Goal: Complete application form

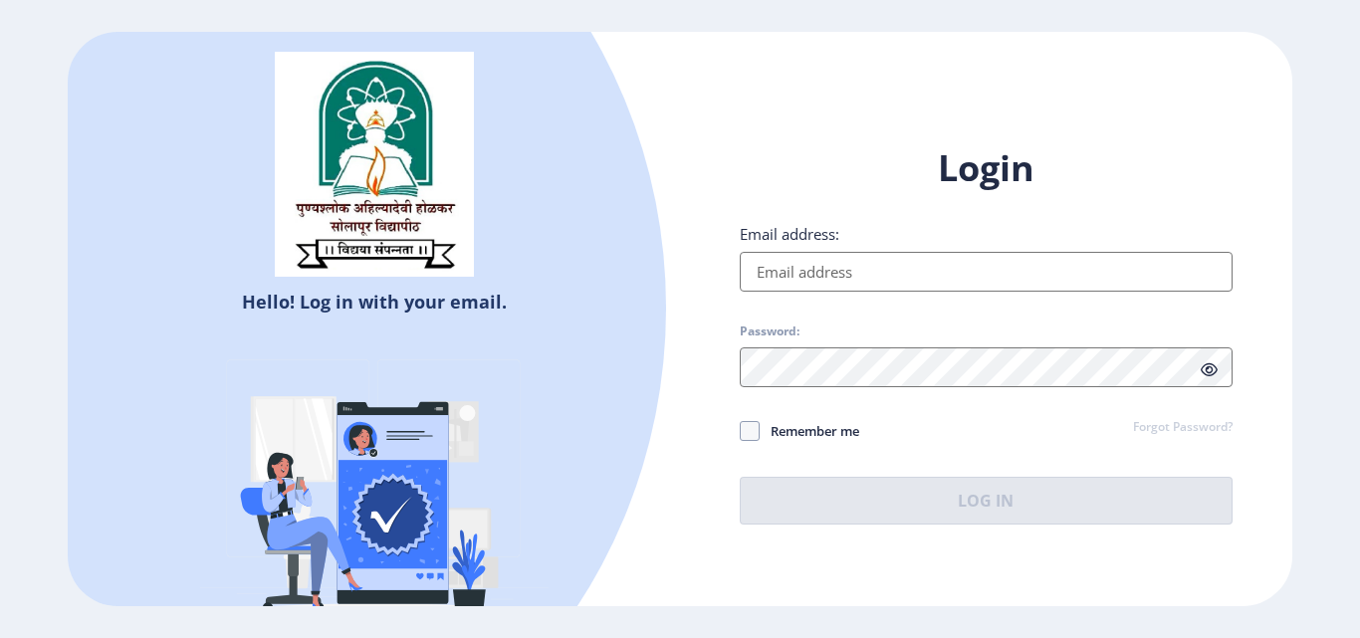
click at [863, 278] on input "Email address:" at bounding box center [986, 272] width 493 height 40
type input "[EMAIL_ADDRESS][DOMAIN_NAME]"
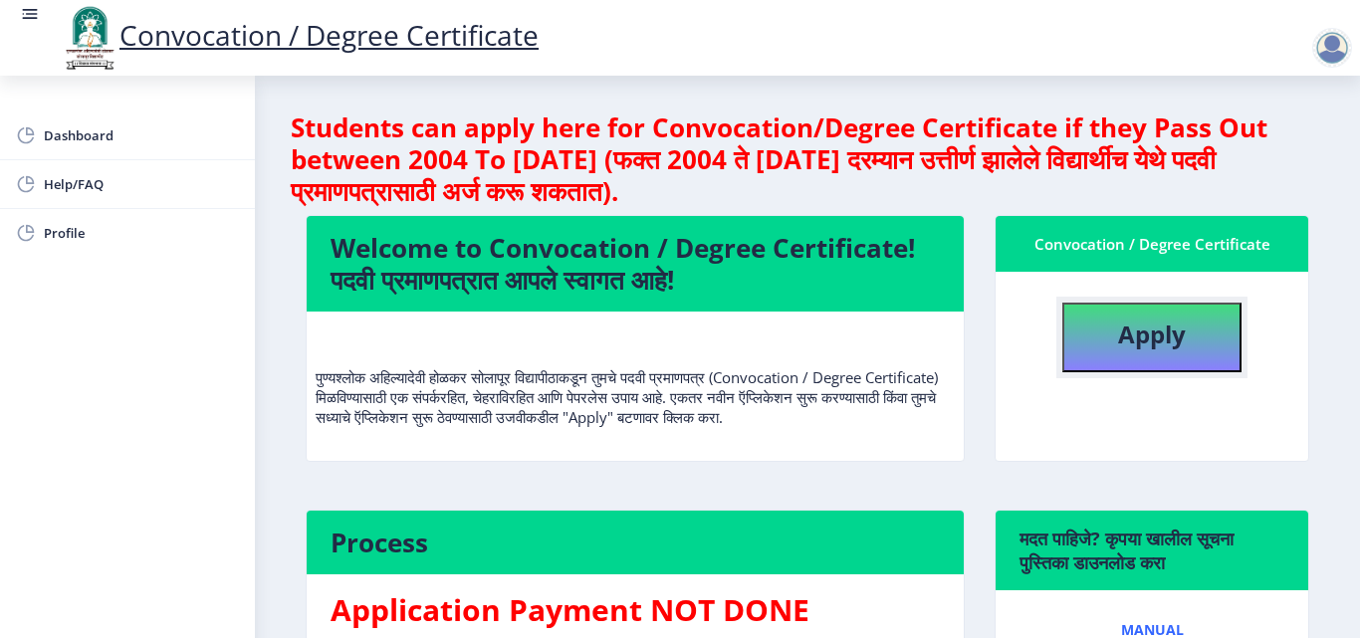
click at [1128, 331] on b "Apply" at bounding box center [1152, 334] width 68 height 33
select select
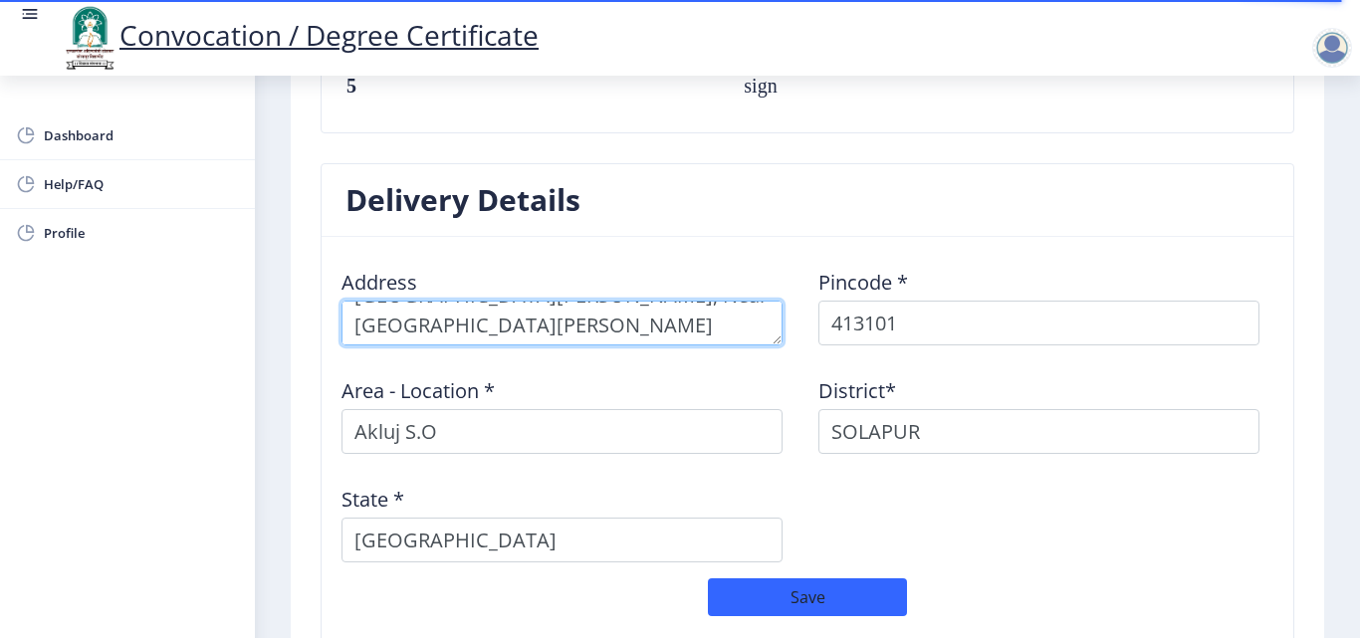
scroll to position [59, 0]
click at [750, 305] on textarea at bounding box center [561, 323] width 441 height 45
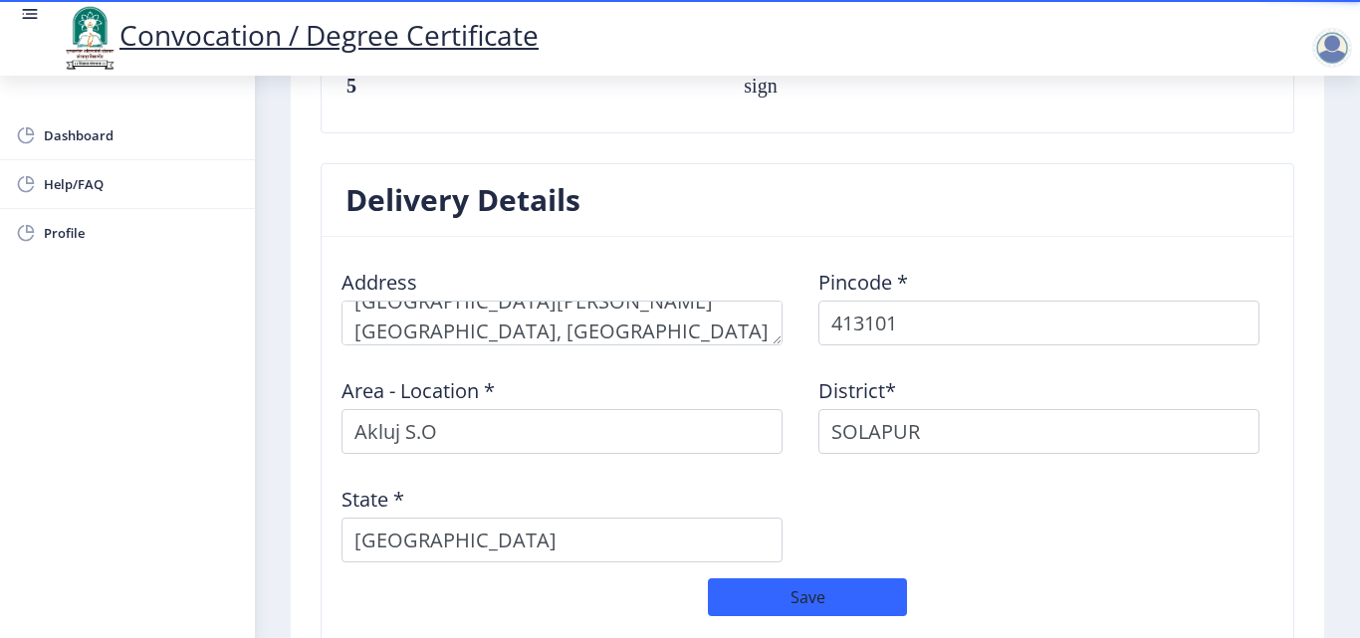
click at [644, 340] on div "Address Pincode * 413101 Area - Location * [GEOGRAPHIC_DATA]* [GEOGRAPHIC_DATA]…" at bounding box center [807, 415] width 954 height 325
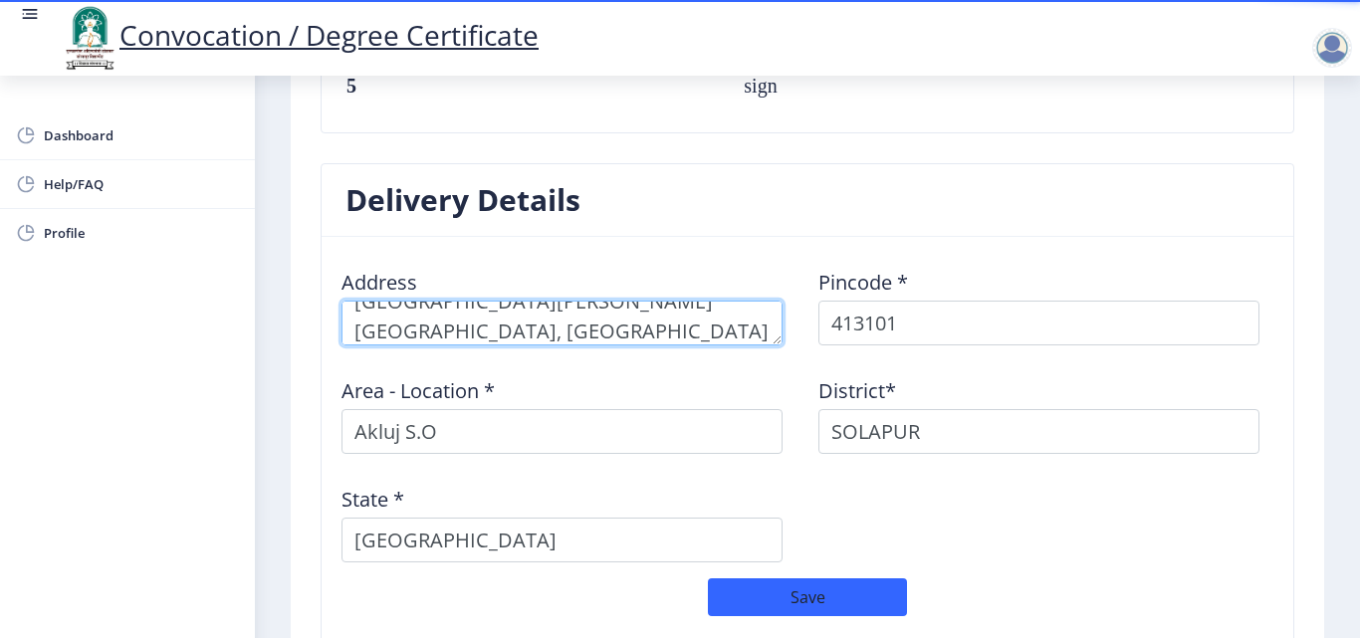
click at [356, 319] on textarea at bounding box center [561, 323] width 441 height 45
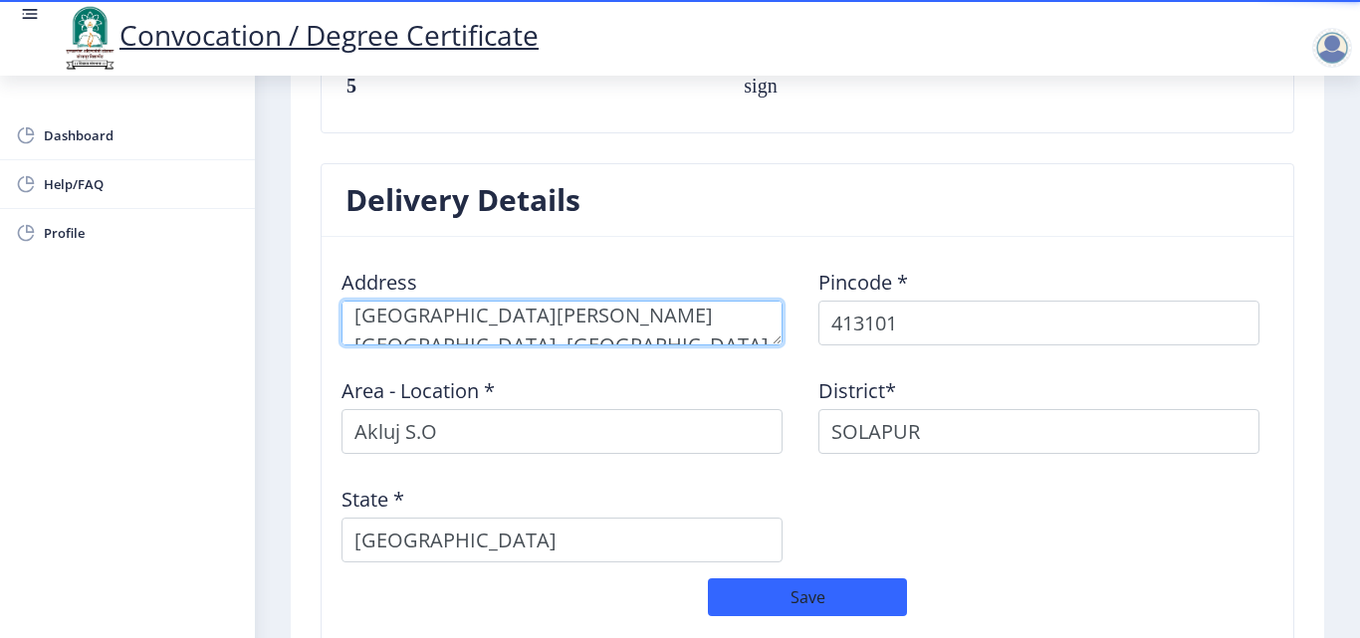
click at [497, 313] on textarea at bounding box center [561, 323] width 441 height 45
click at [357, 318] on textarea at bounding box center [561, 323] width 441 height 45
click at [507, 318] on textarea at bounding box center [561, 323] width 441 height 45
type textarea "[PERSON_NAME] No. 10, [GEOGRAPHIC_DATA][PERSON_NAME], Near [GEOGRAPHIC_DATA][PE…"
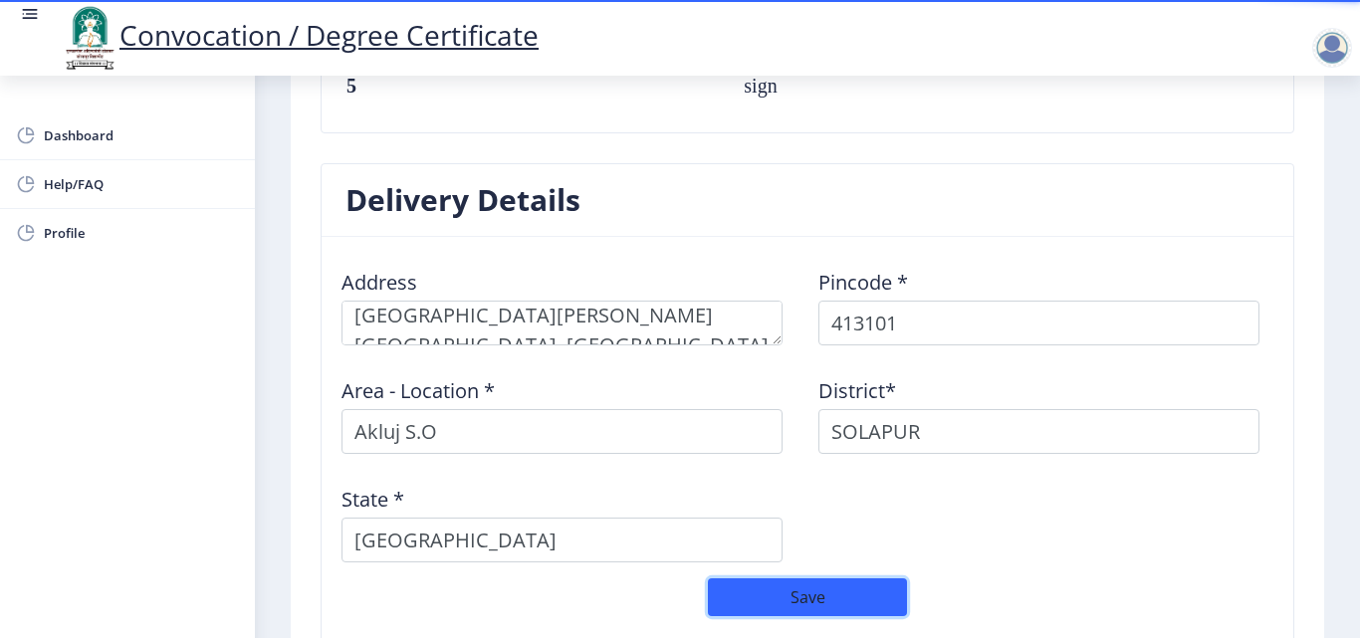
click at [818, 578] on button "Save" at bounding box center [807, 597] width 199 height 38
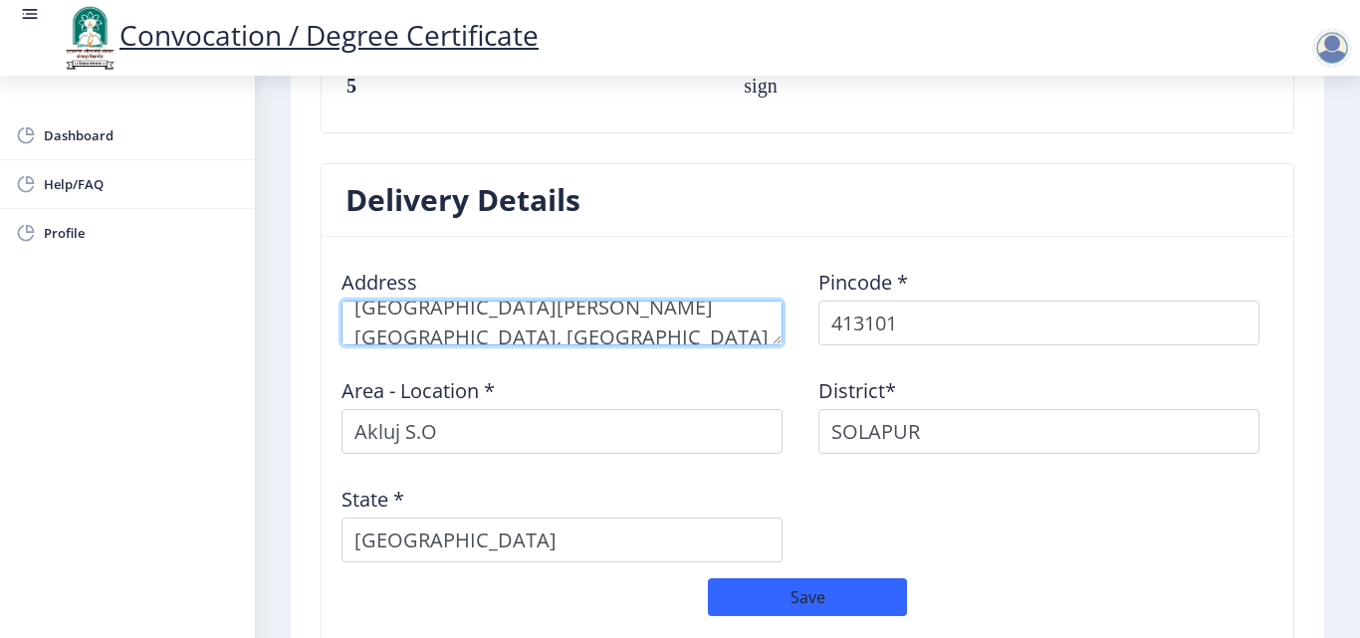
scroll to position [80, 0]
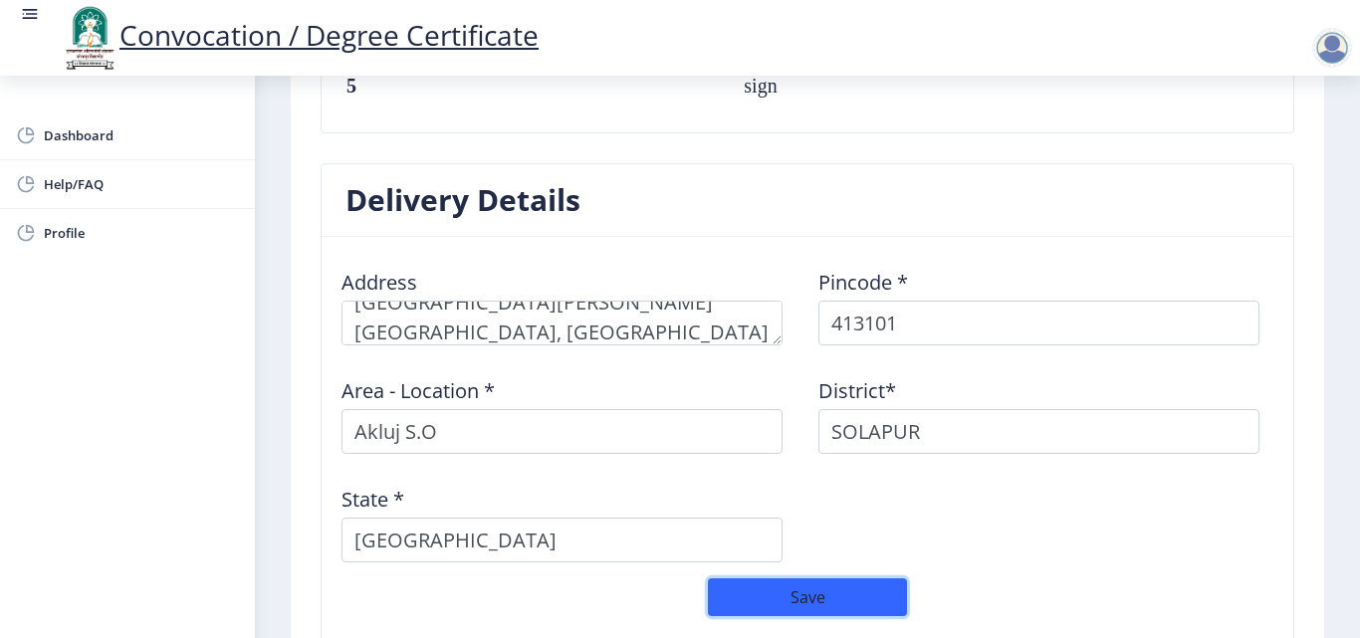
click at [797, 589] on button "Save" at bounding box center [807, 597] width 199 height 38
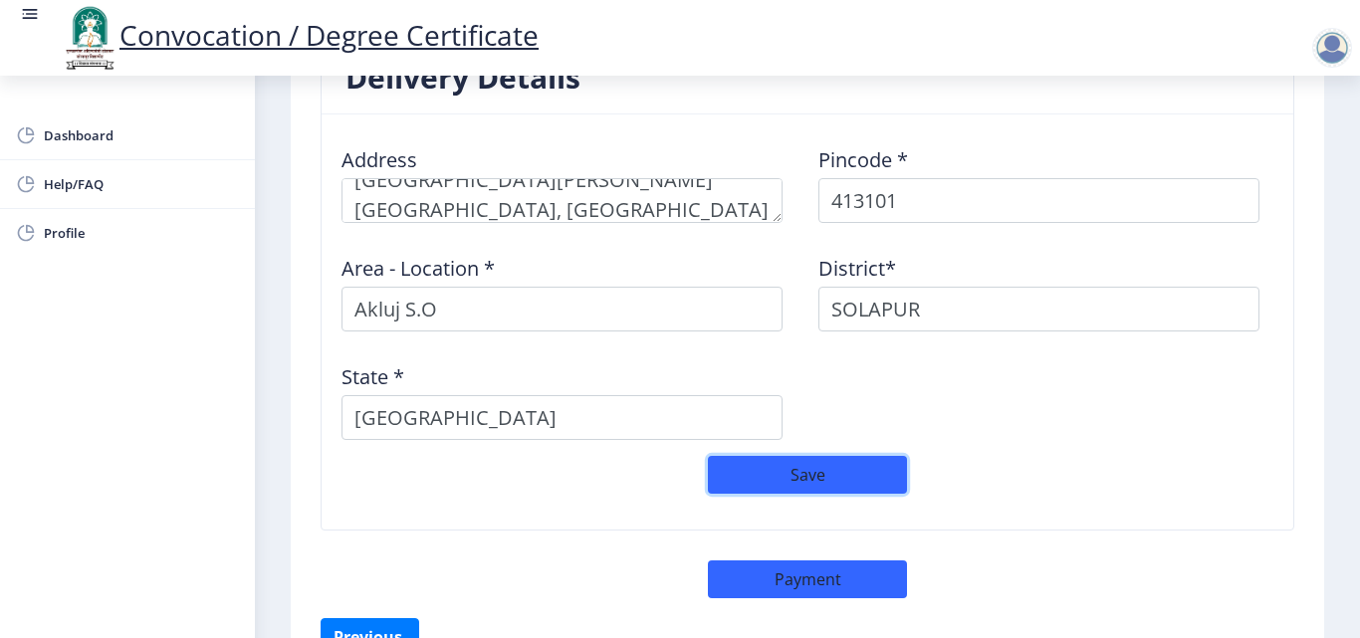
scroll to position [1726, 0]
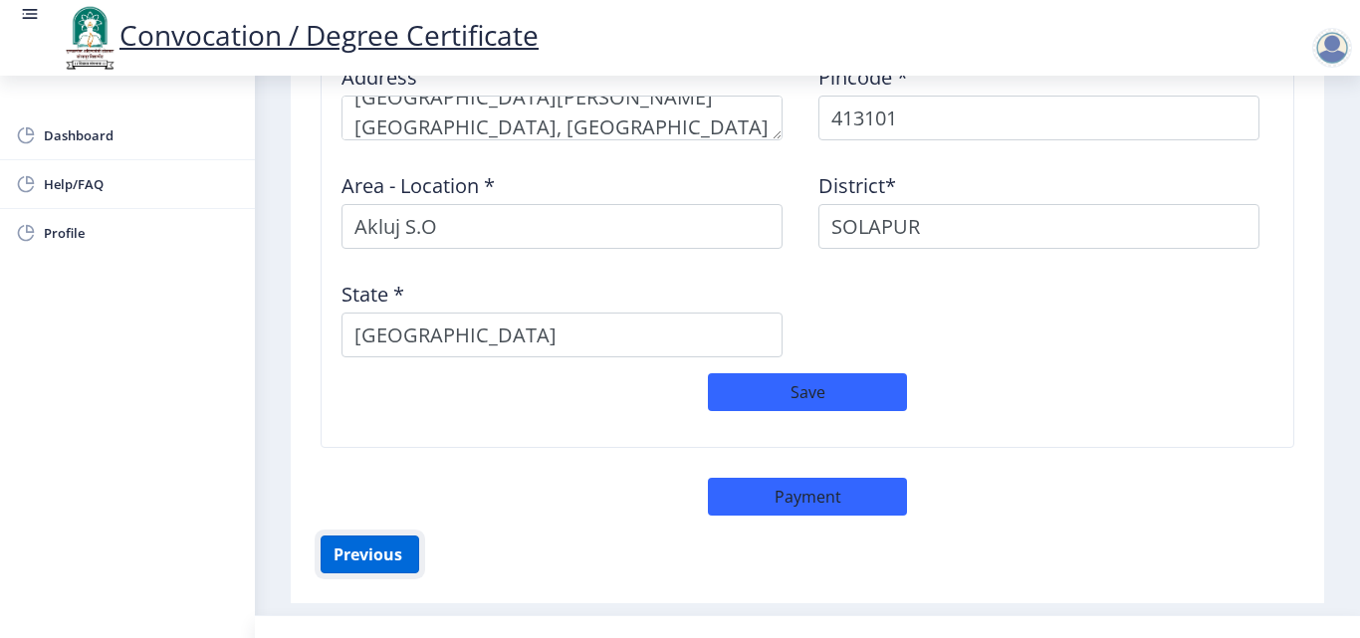
click at [390, 536] on button "Previous ‍" at bounding box center [370, 555] width 99 height 38
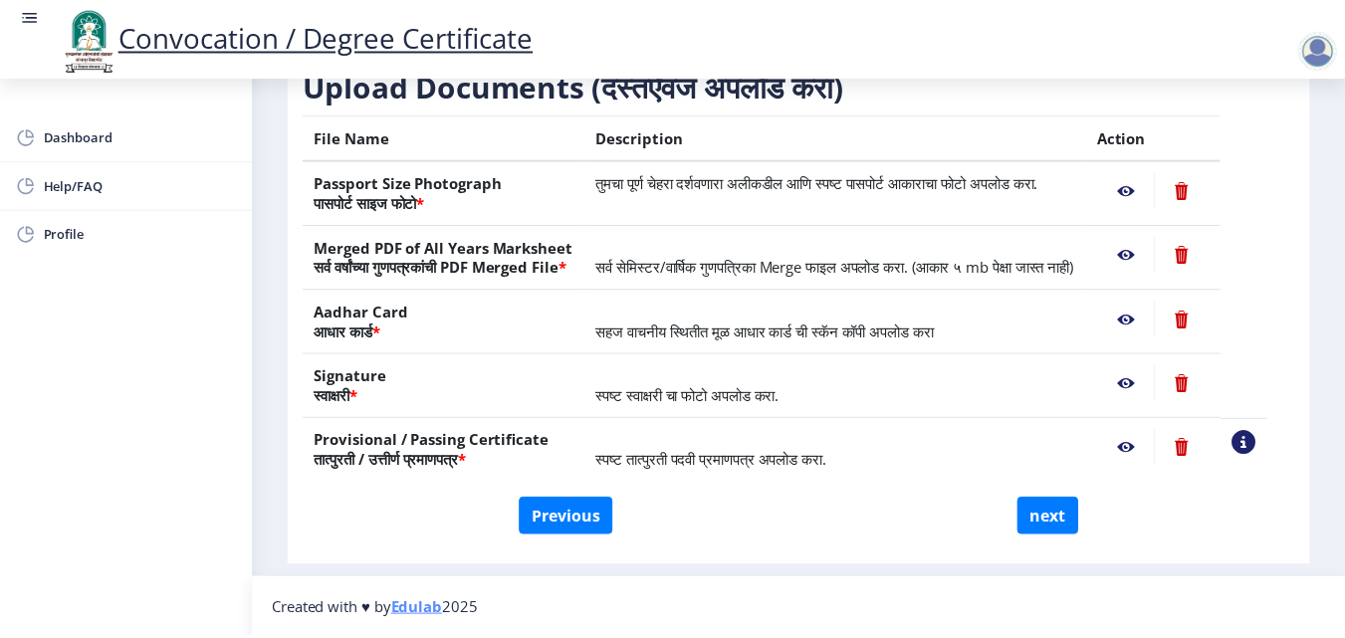
scroll to position [367, 0]
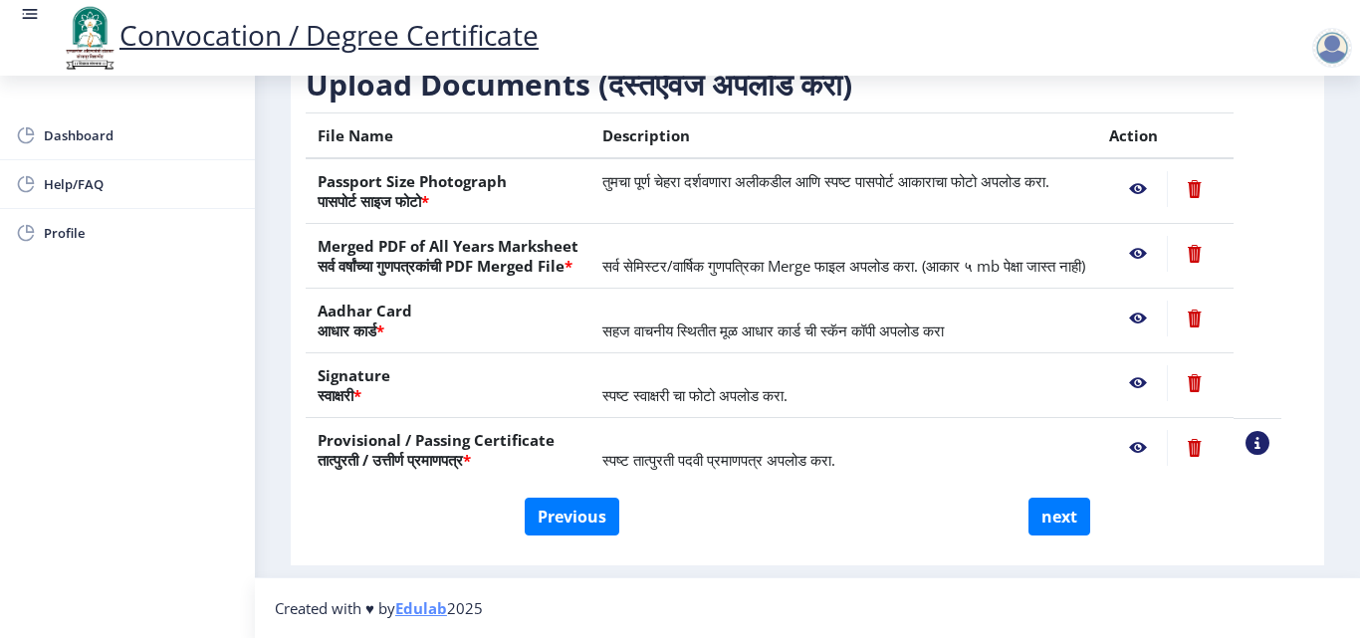
click at [1157, 173] on nb-action at bounding box center [1138, 189] width 58 height 36
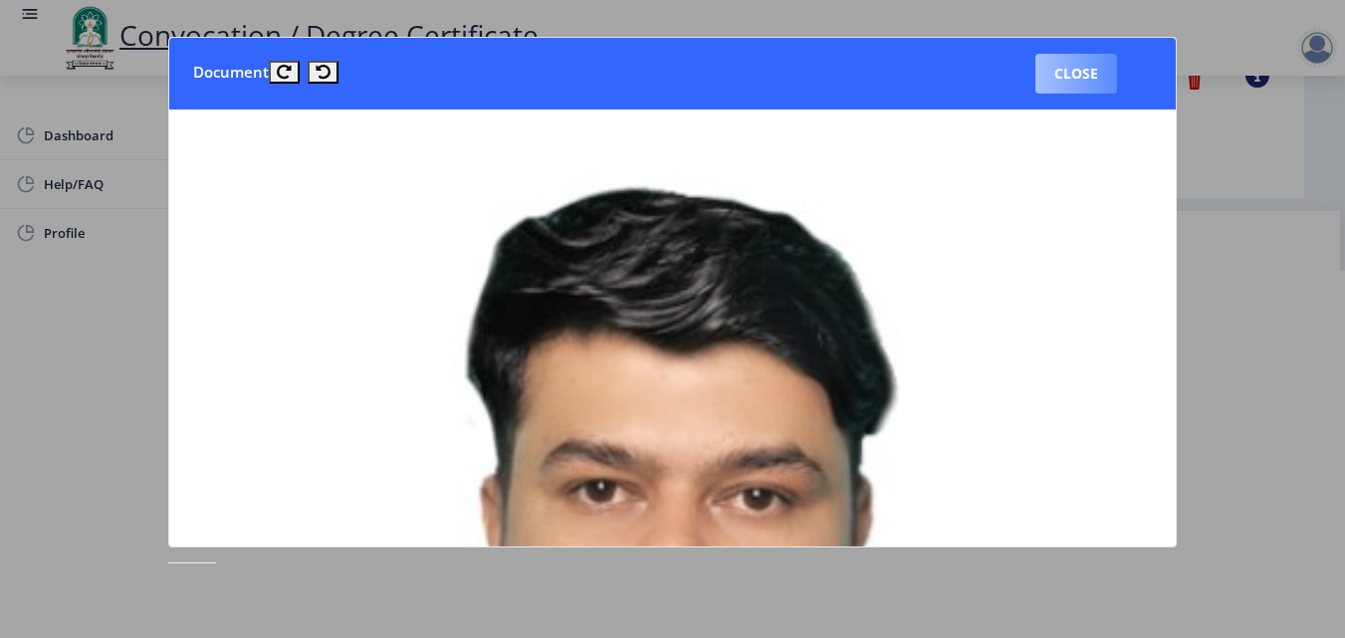
click at [1078, 77] on button "Close" at bounding box center [1076, 74] width 82 height 40
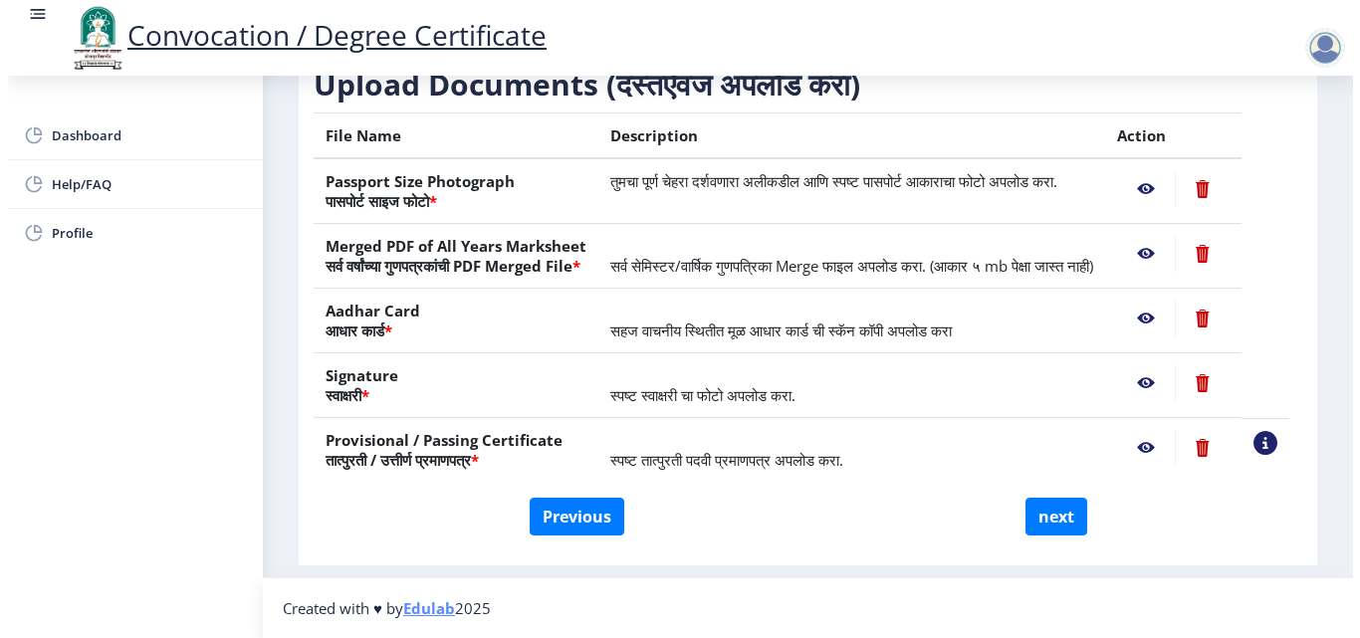
scroll to position [172, 0]
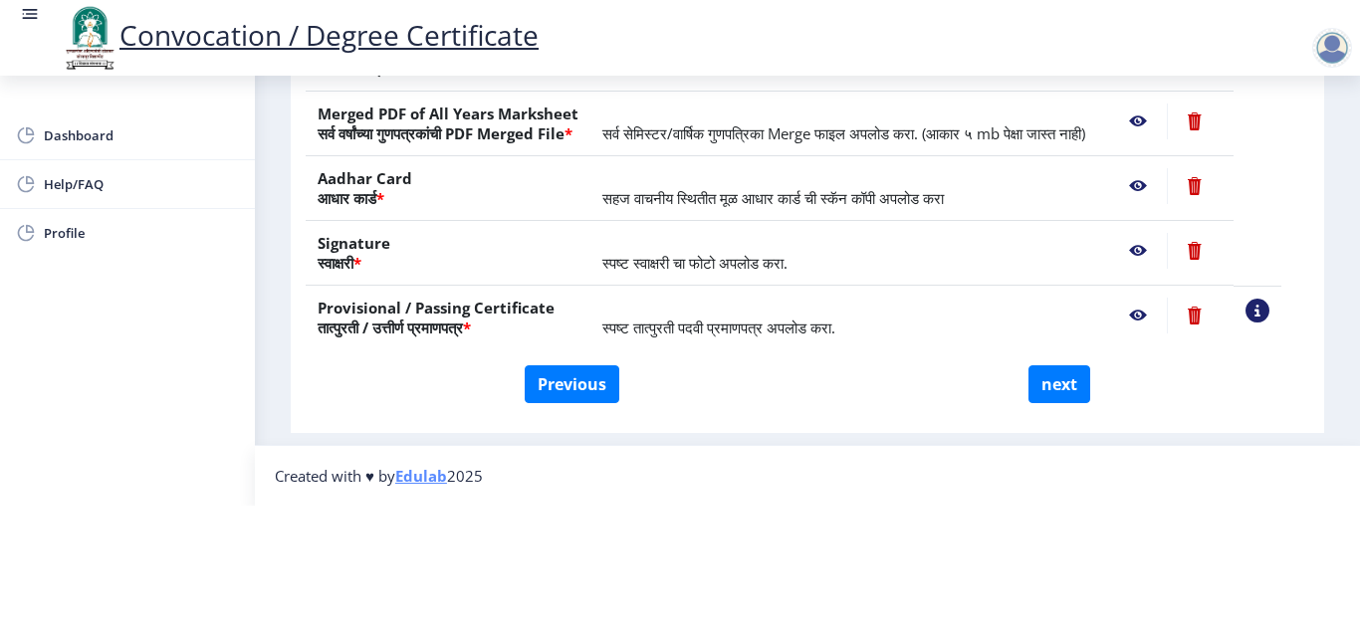
click at [1157, 233] on nb-action at bounding box center [1138, 251] width 58 height 36
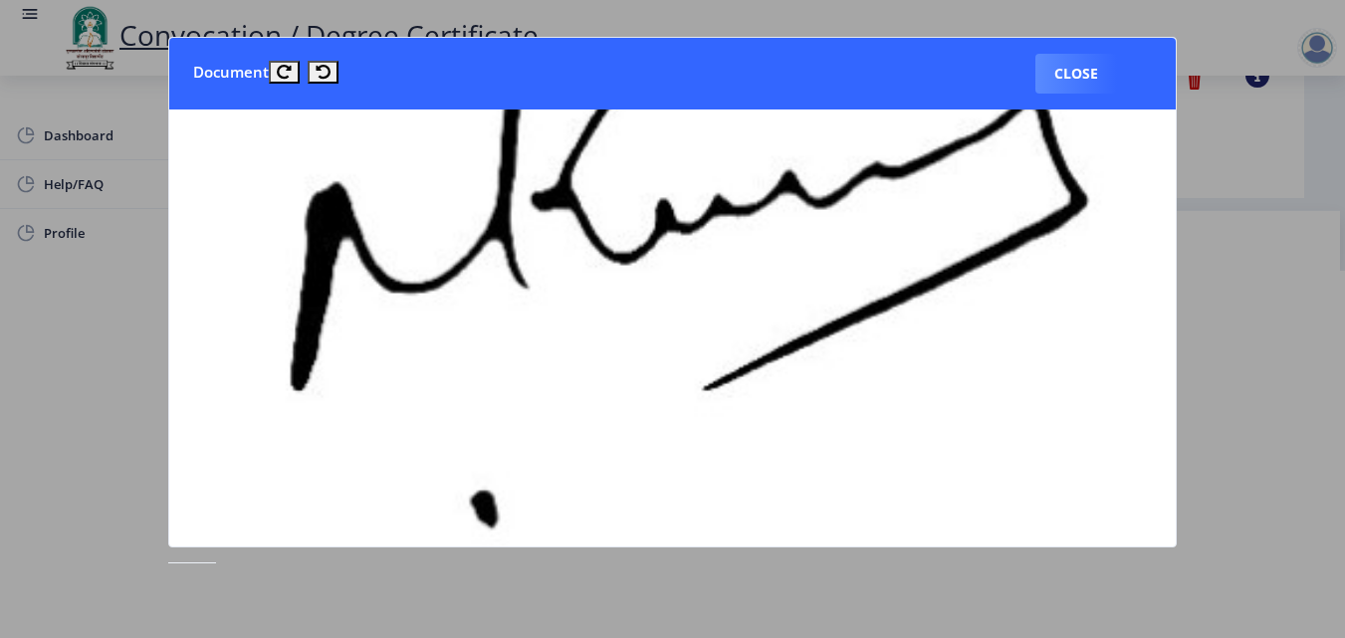
scroll to position [568, 0]
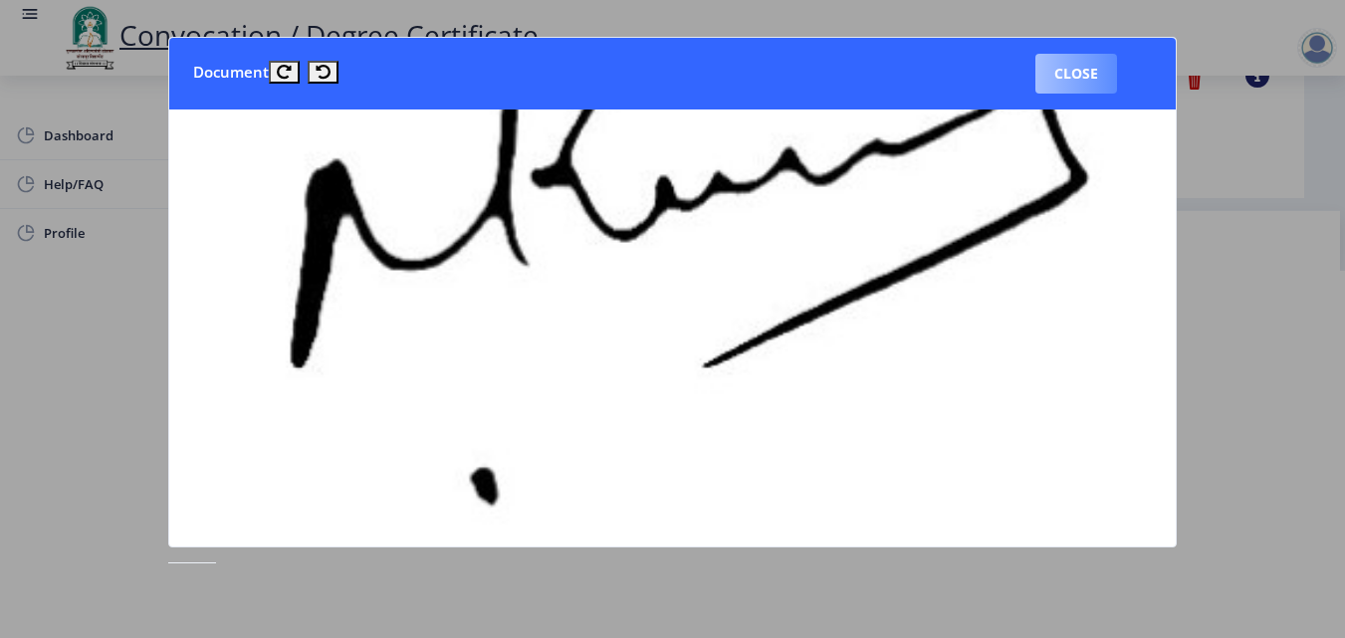
click at [1074, 86] on button "Close" at bounding box center [1076, 74] width 82 height 40
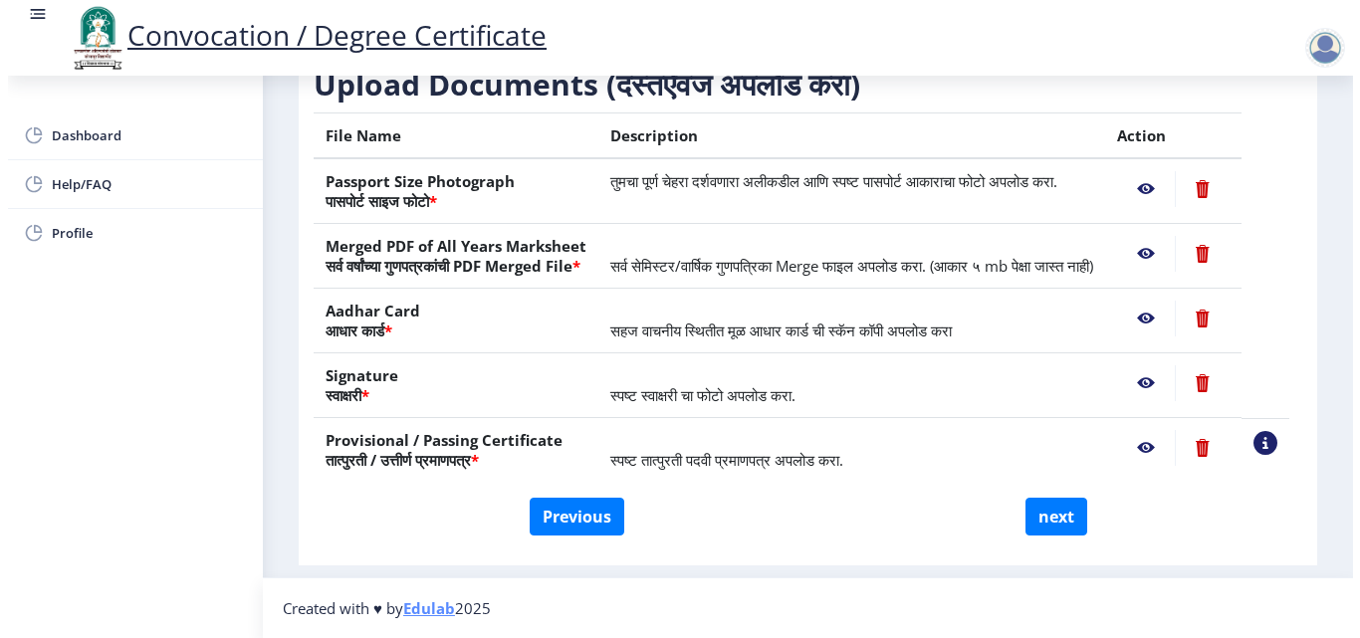
scroll to position [172, 0]
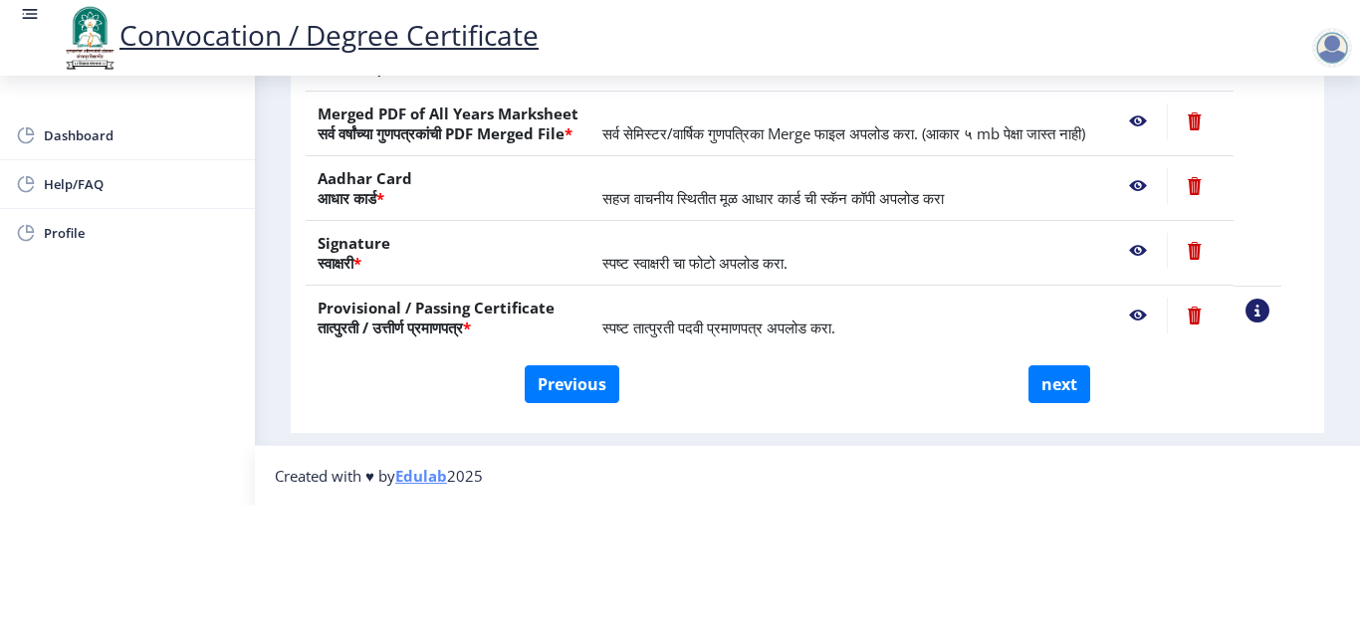
click at [1166, 298] on nb-action at bounding box center [1138, 316] width 58 height 36
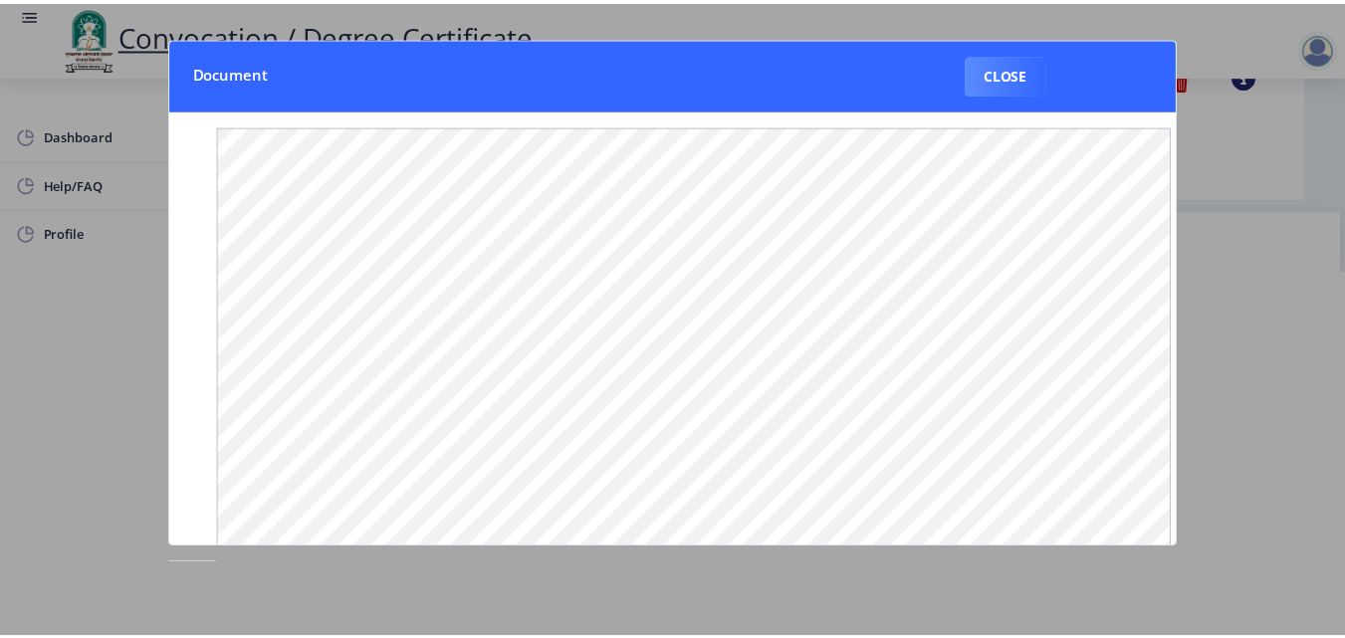
scroll to position [0, 0]
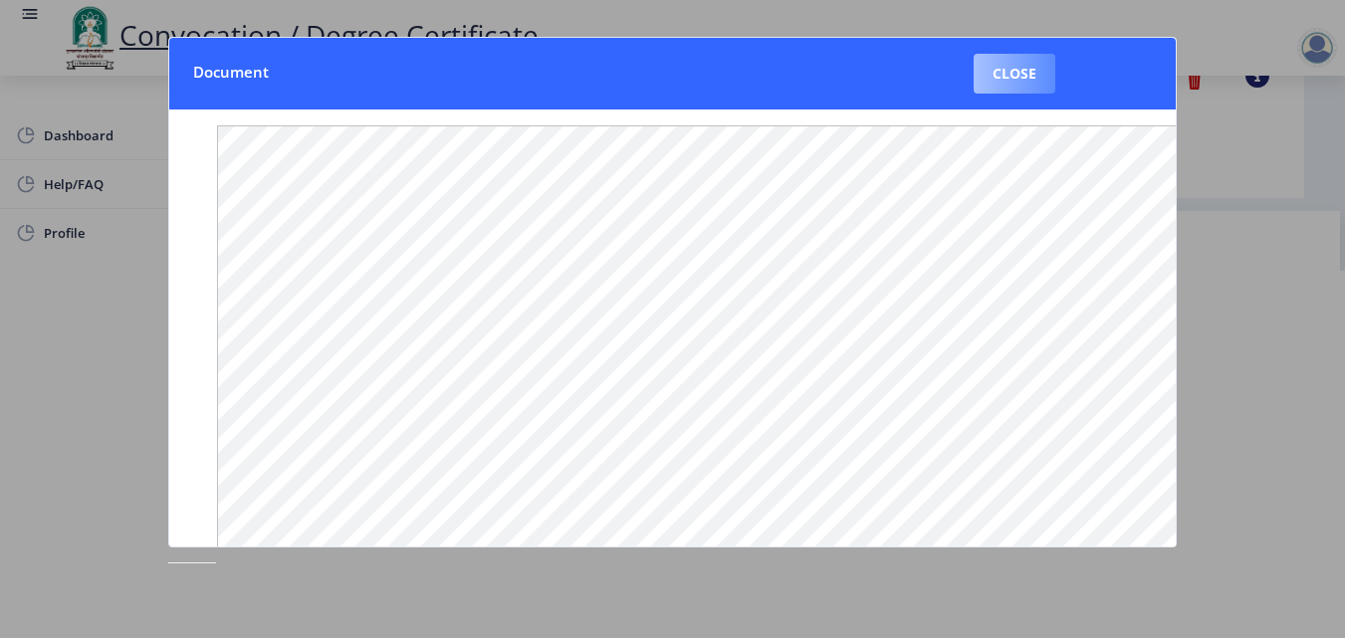
click at [1031, 77] on button "Close" at bounding box center [1014, 74] width 82 height 40
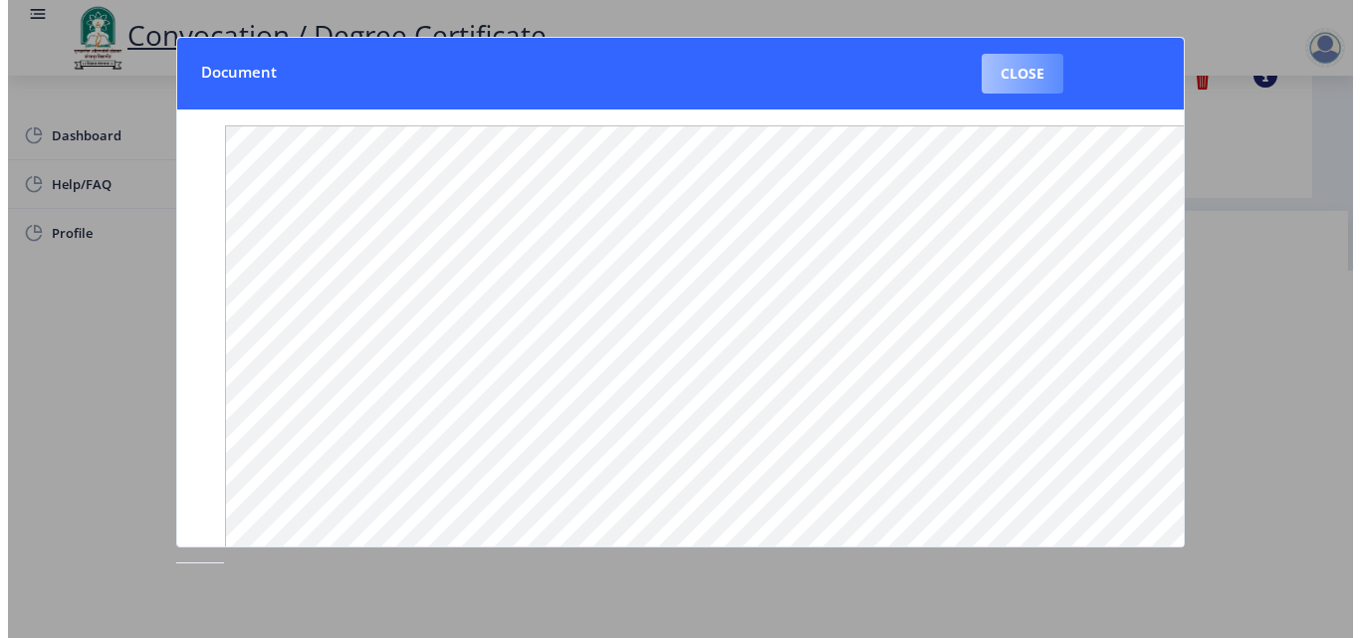
scroll to position [172, 0]
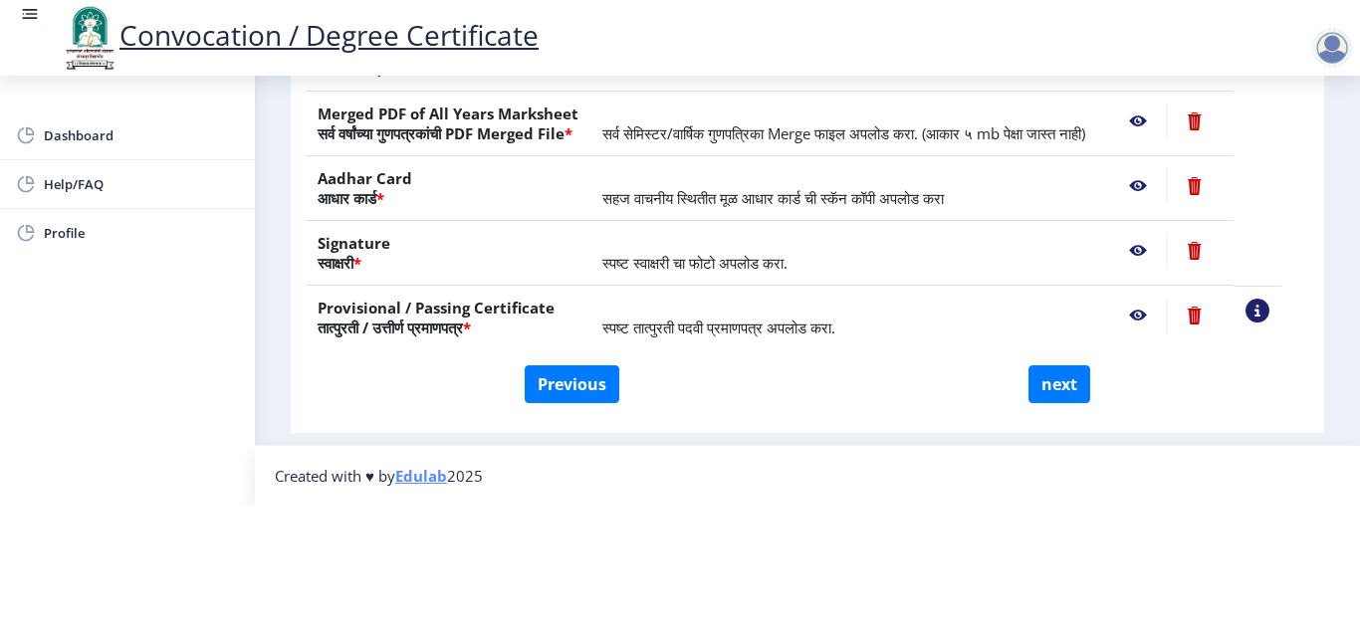
click at [1167, 168] on nb-action at bounding box center [1138, 186] width 58 height 36
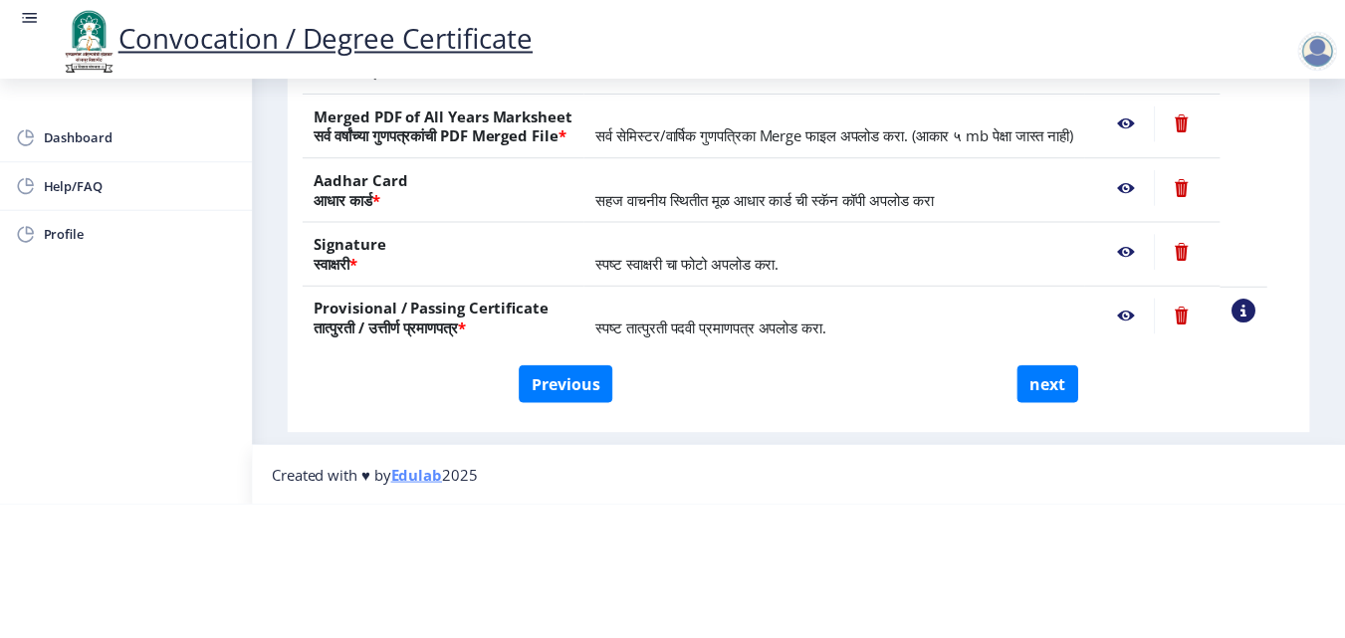
scroll to position [0, 0]
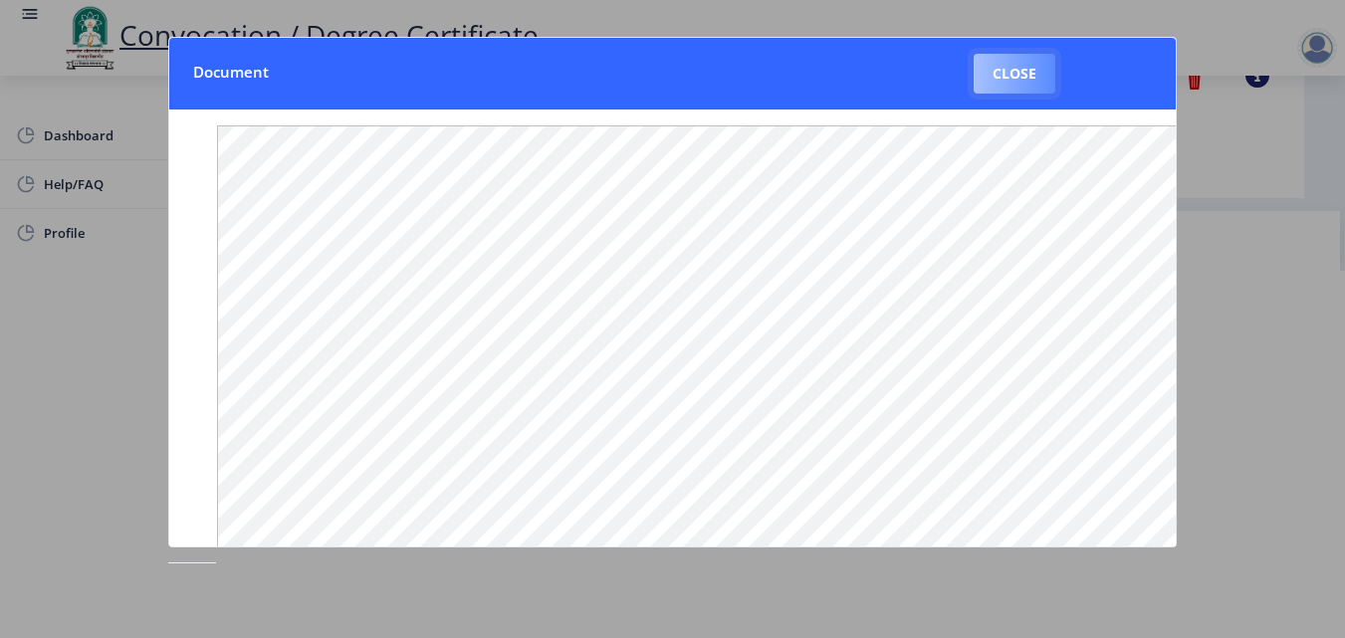
click at [1016, 81] on button "Close" at bounding box center [1014, 74] width 82 height 40
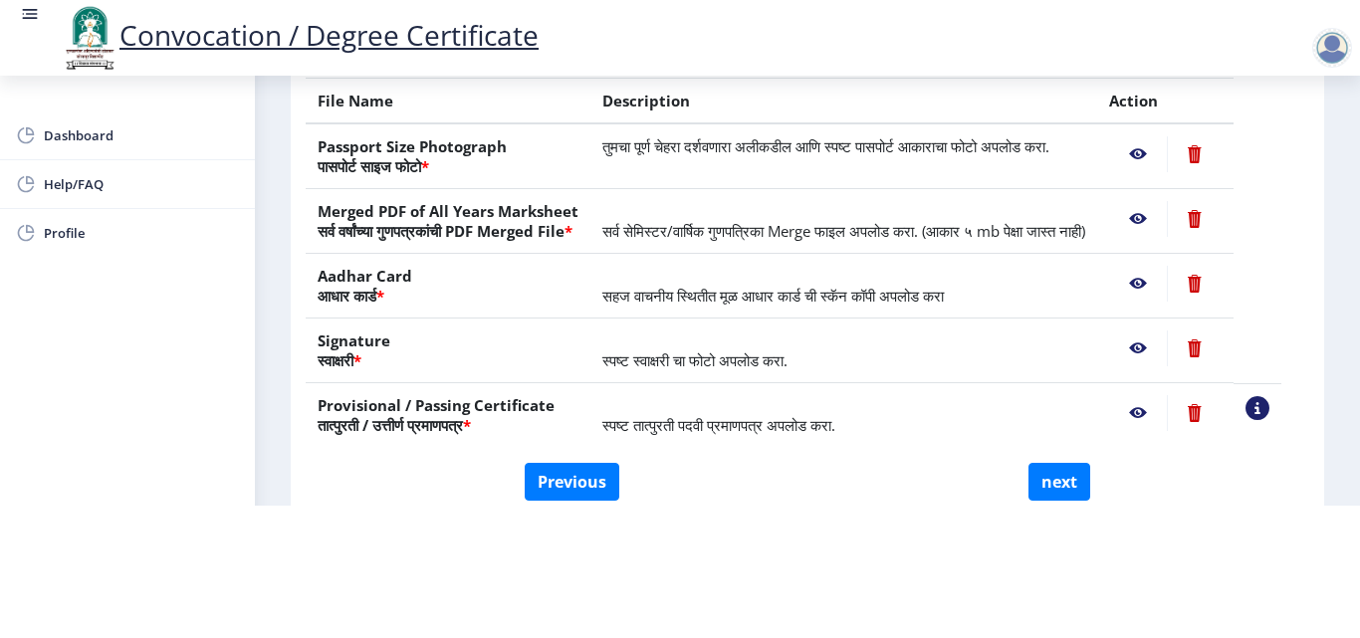
scroll to position [226, 0]
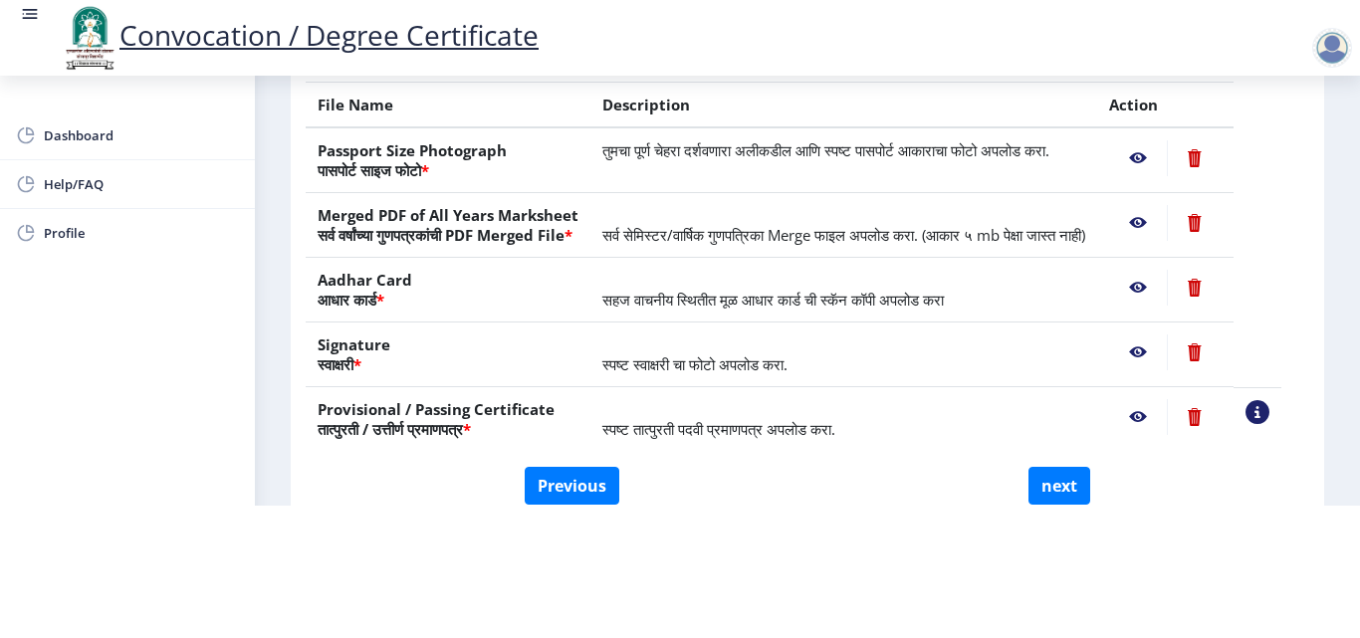
click at [1163, 205] on nb-action at bounding box center [1138, 223] width 58 height 36
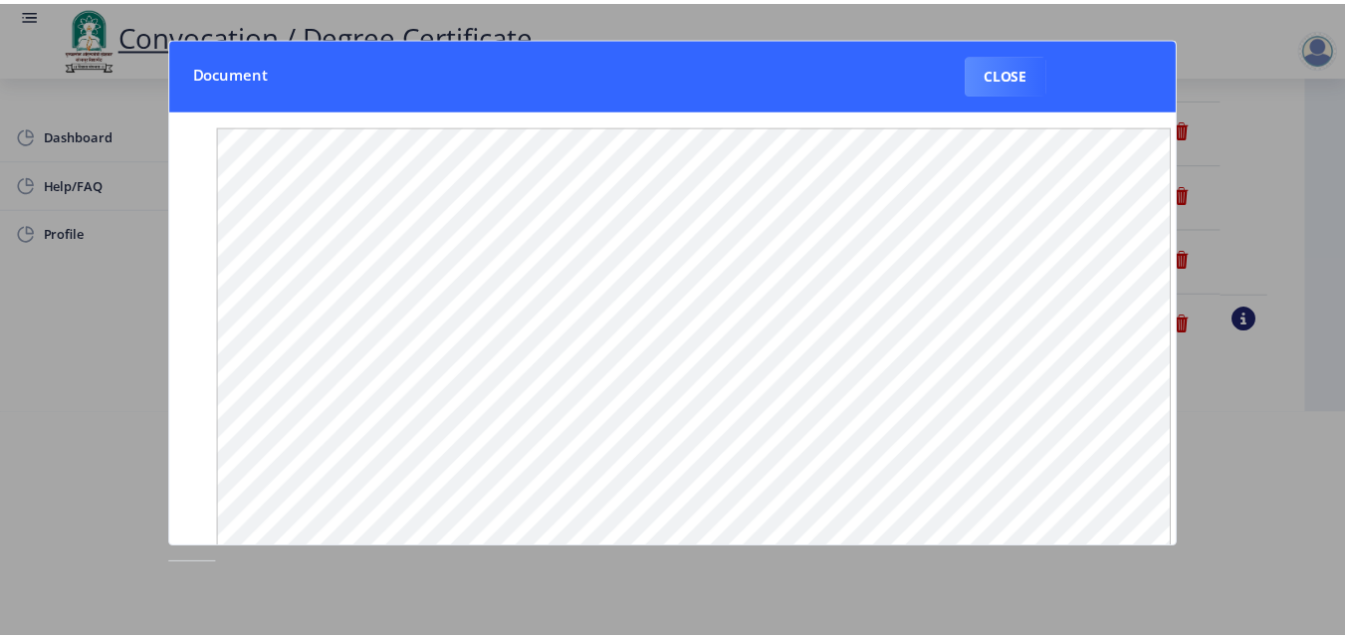
scroll to position [0, 0]
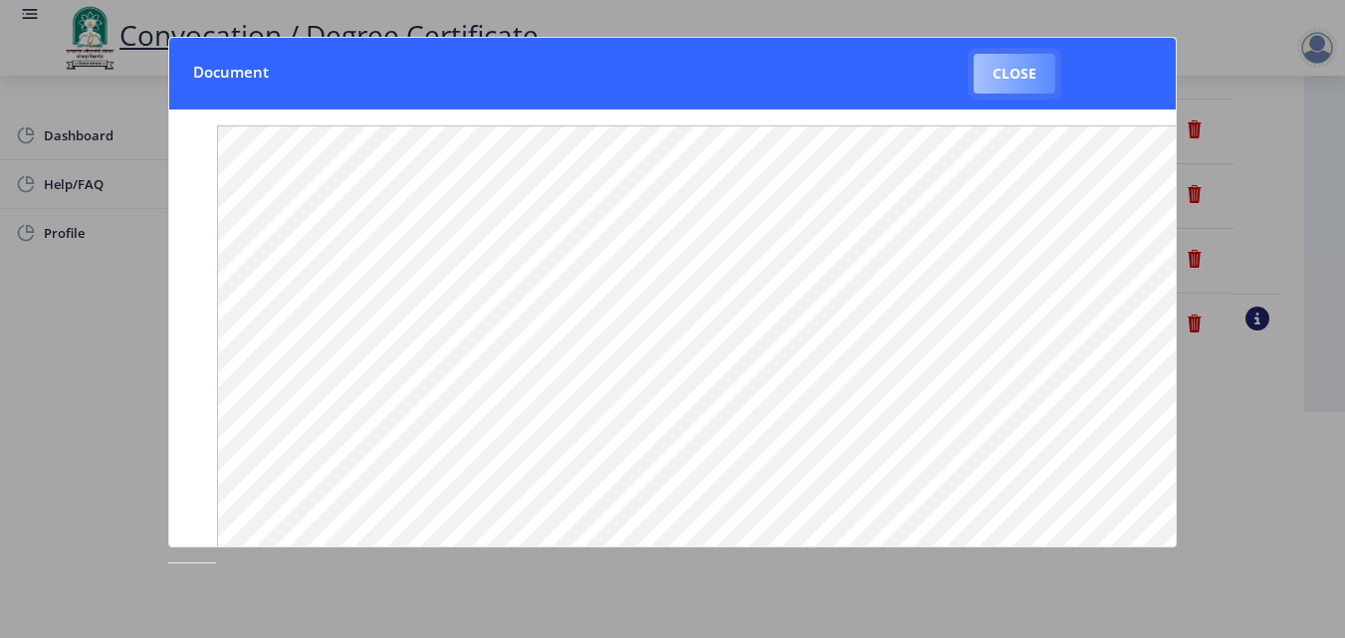
click at [1009, 81] on button "Close" at bounding box center [1014, 74] width 82 height 40
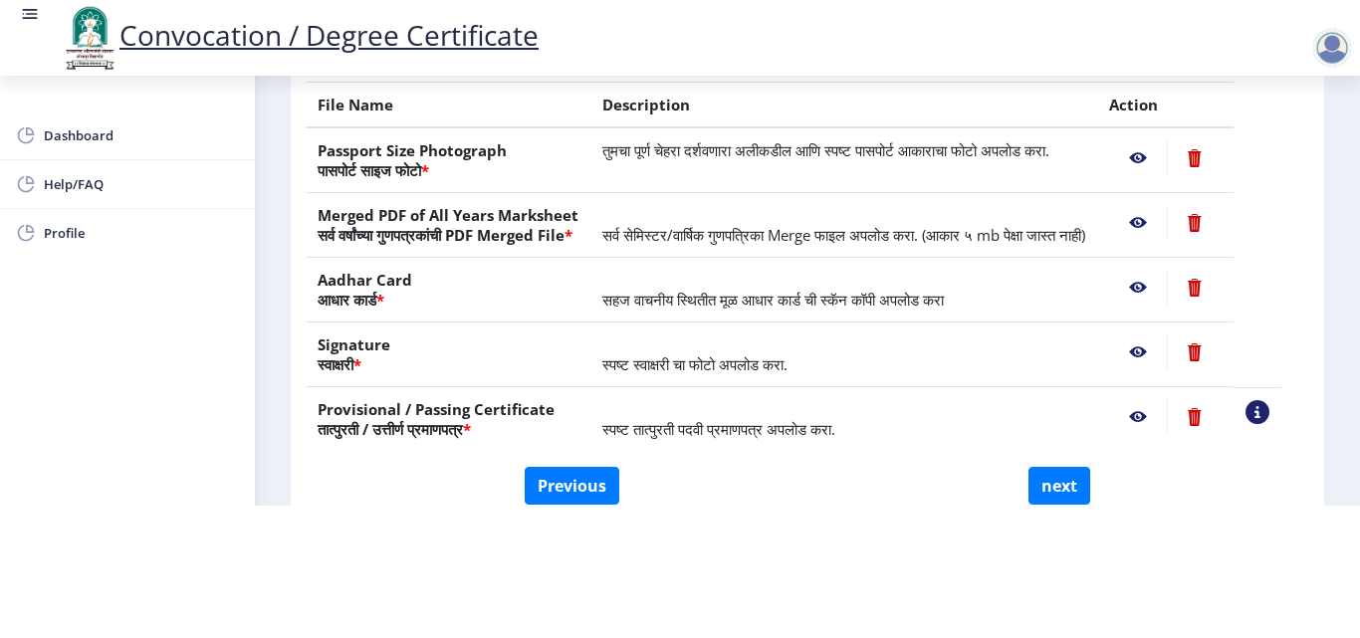
scroll to position [367, 0]
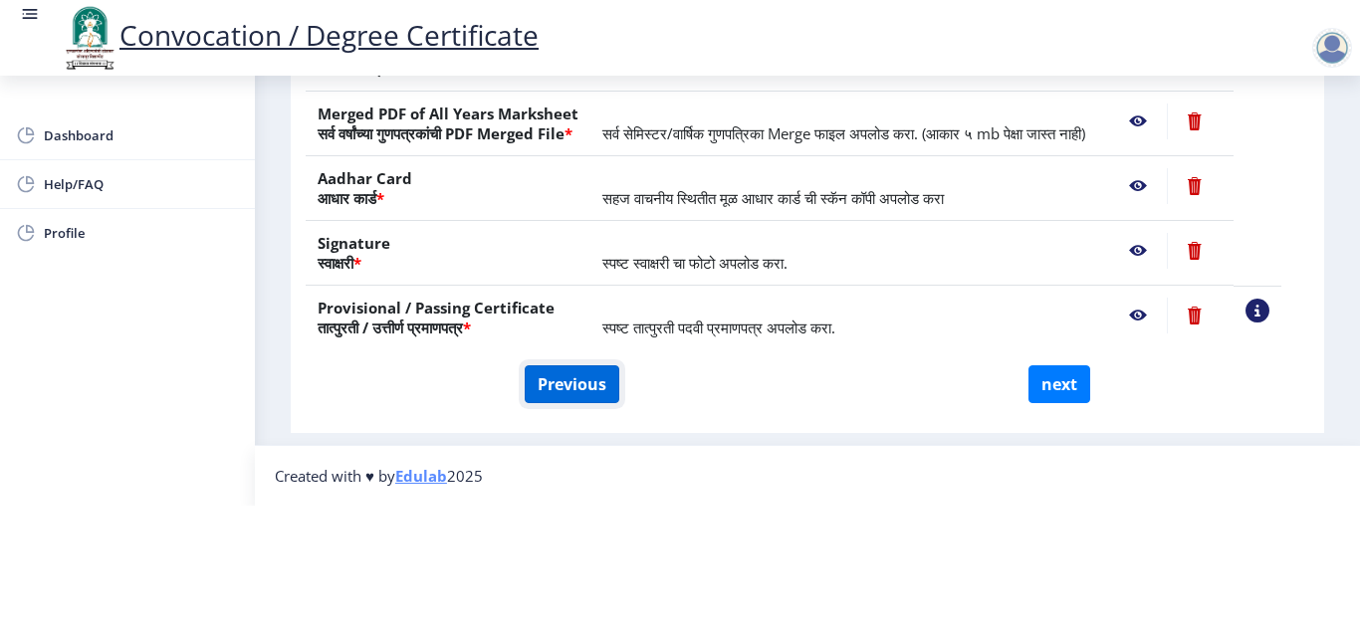
click at [554, 365] on button "Previous" at bounding box center [572, 384] width 95 height 38
select select "Regular"
select select "2018"
select select "May"
select select "Grade A"
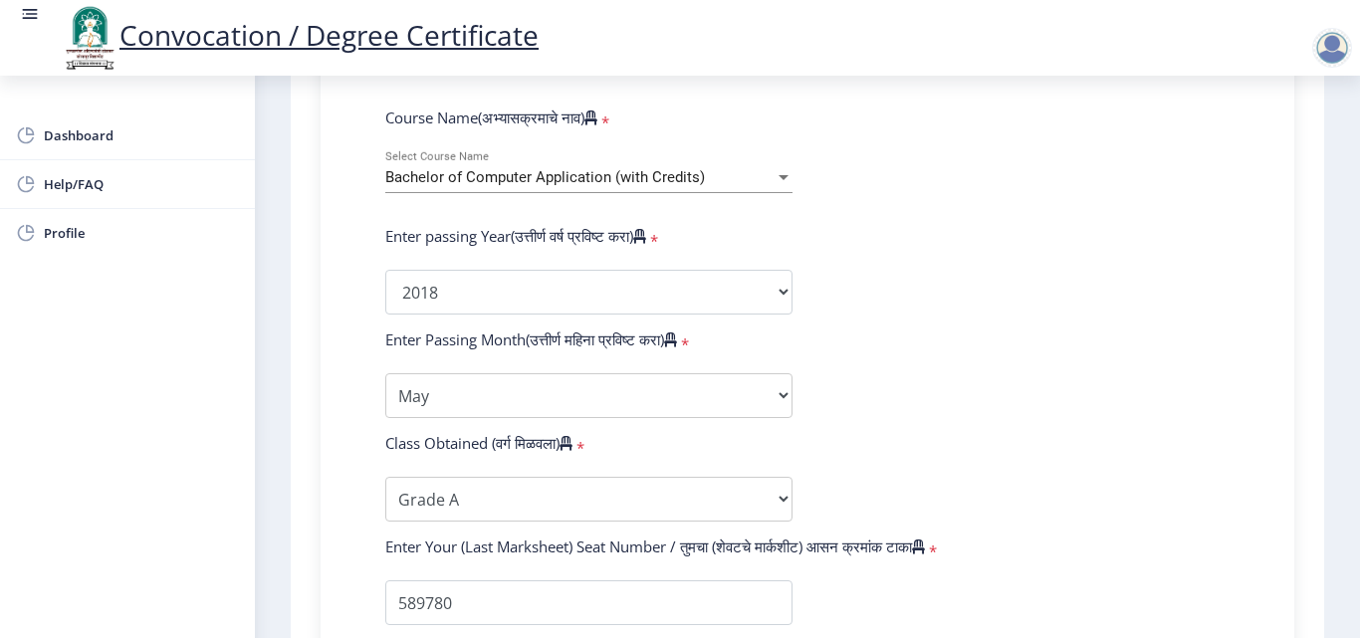
scroll to position [870, 0]
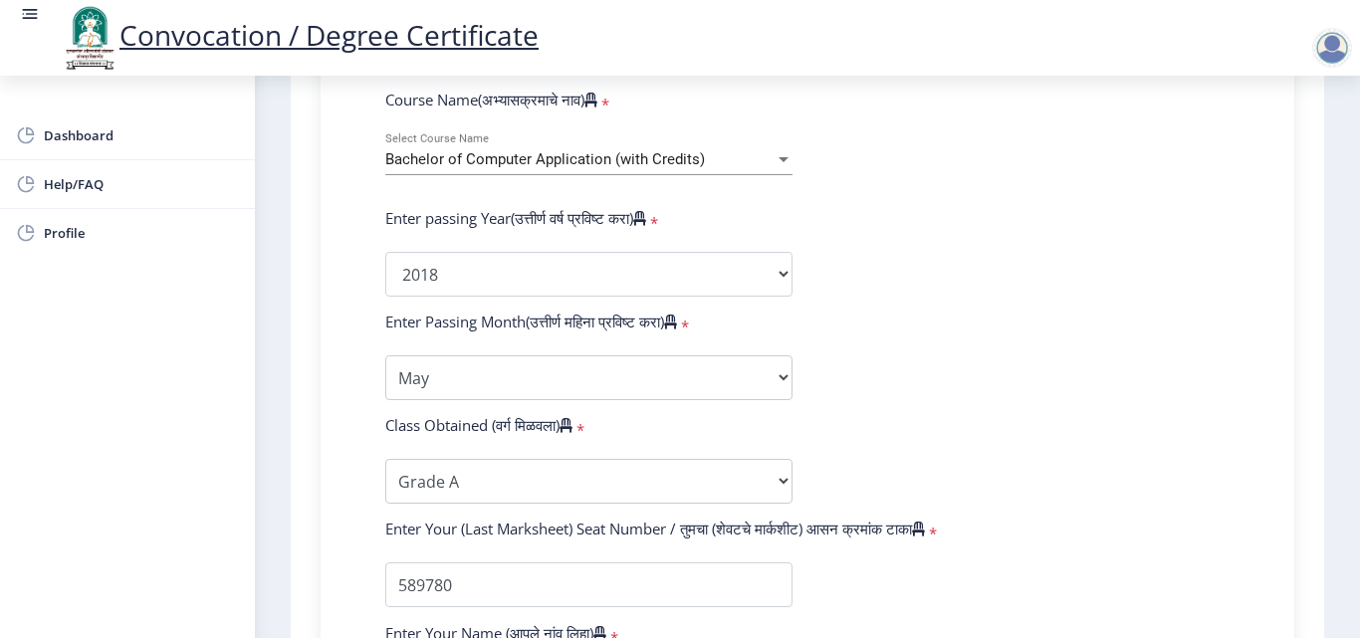
drag, startPoint x: 1354, startPoint y: 347, endPoint x: 1359, endPoint y: 482, distance: 134.5
click at [1359, 482] on div "Convocation / Degree Certificate Dashboard Help/FAQ Profile 1 First step Second…" at bounding box center [680, 319] width 1360 height 638
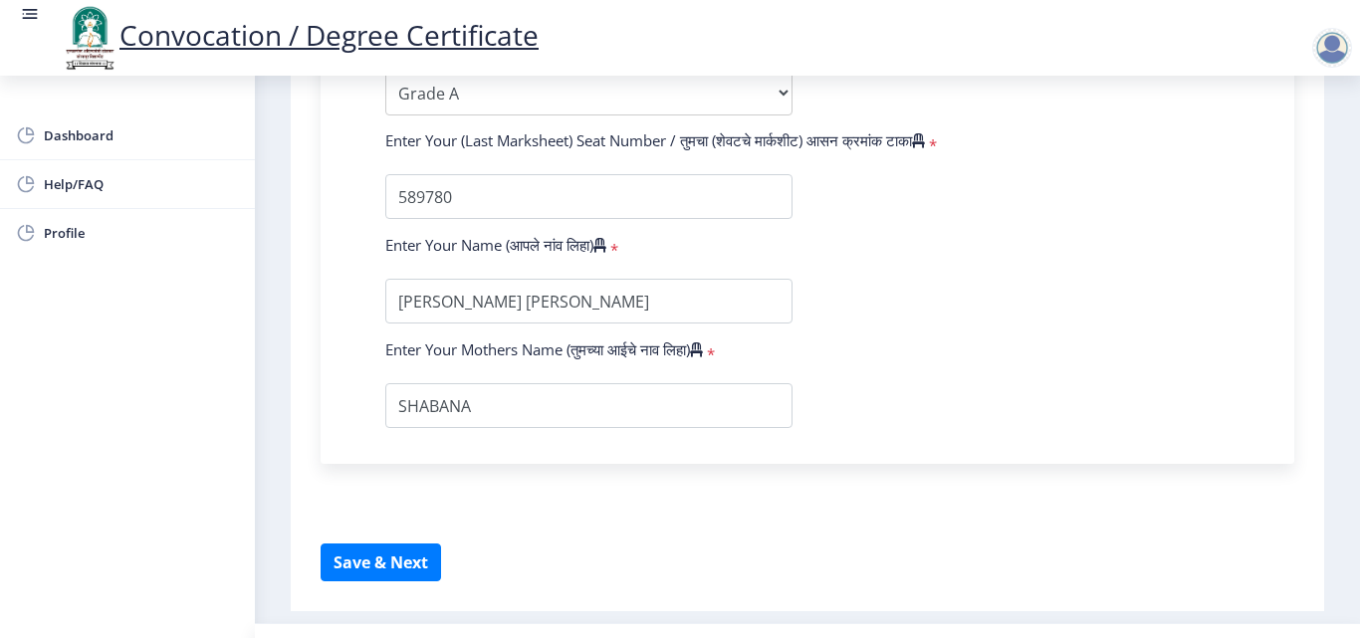
scroll to position [1301, 0]
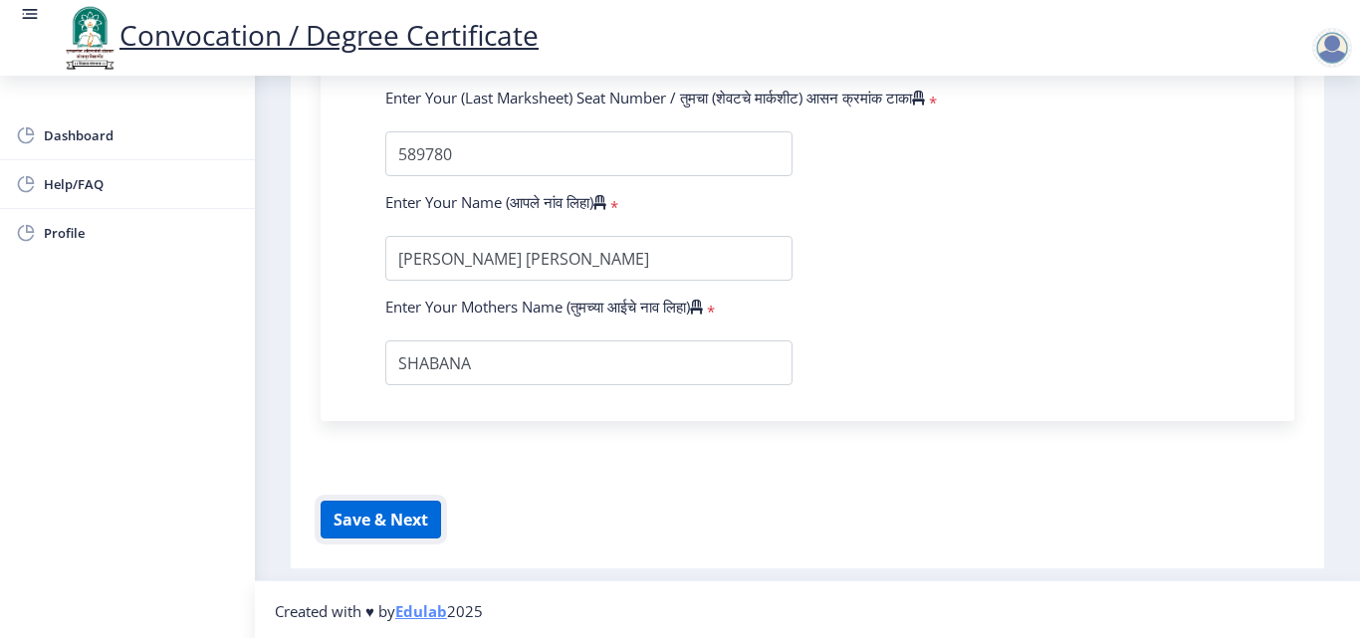
click at [377, 501] on button "Save & Next" at bounding box center [381, 520] width 120 height 38
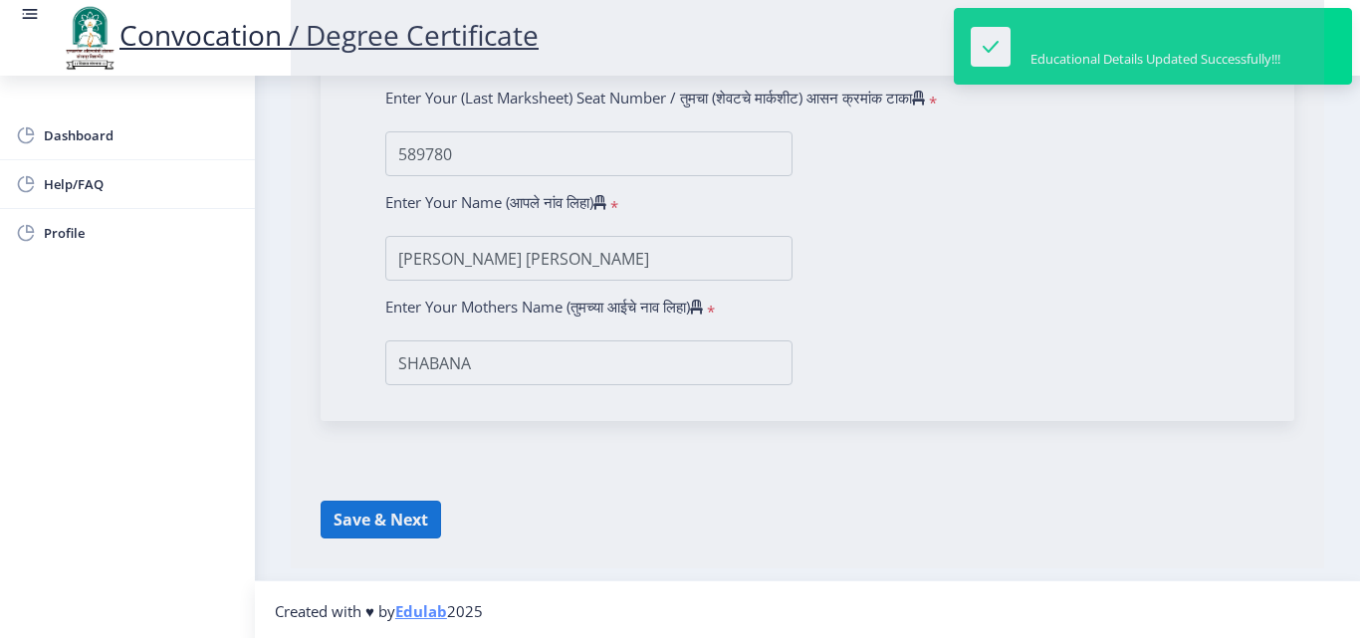
select select
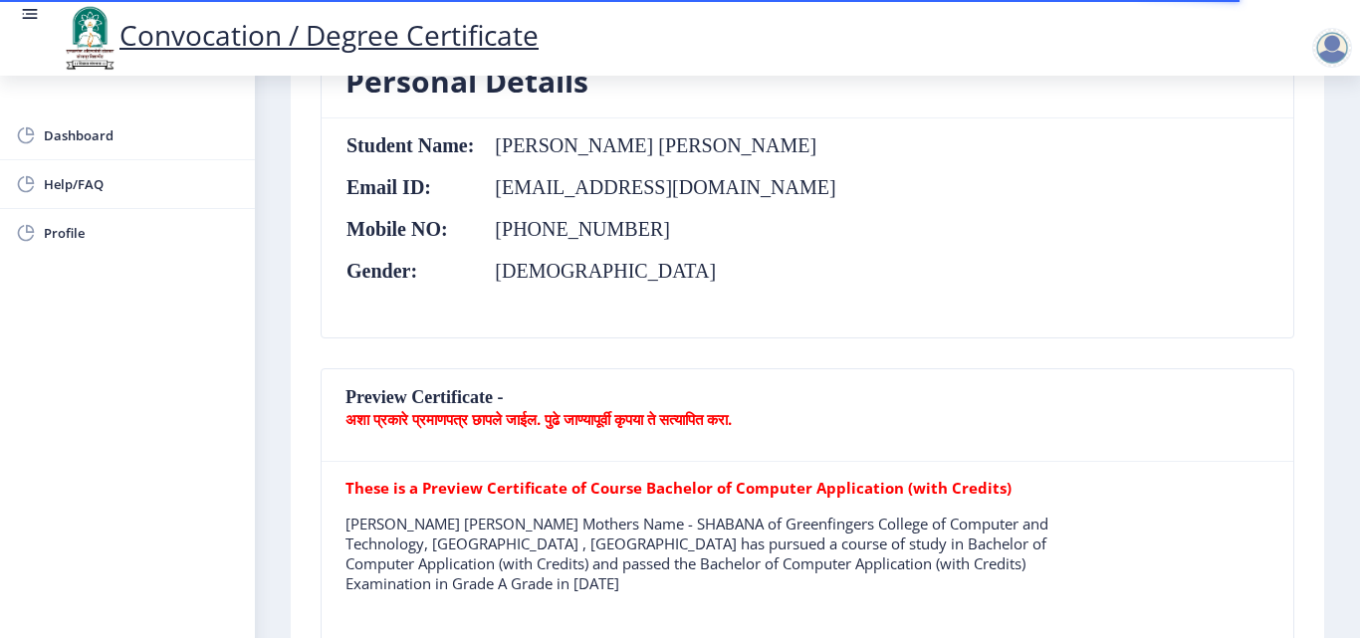
scroll to position [383, 0]
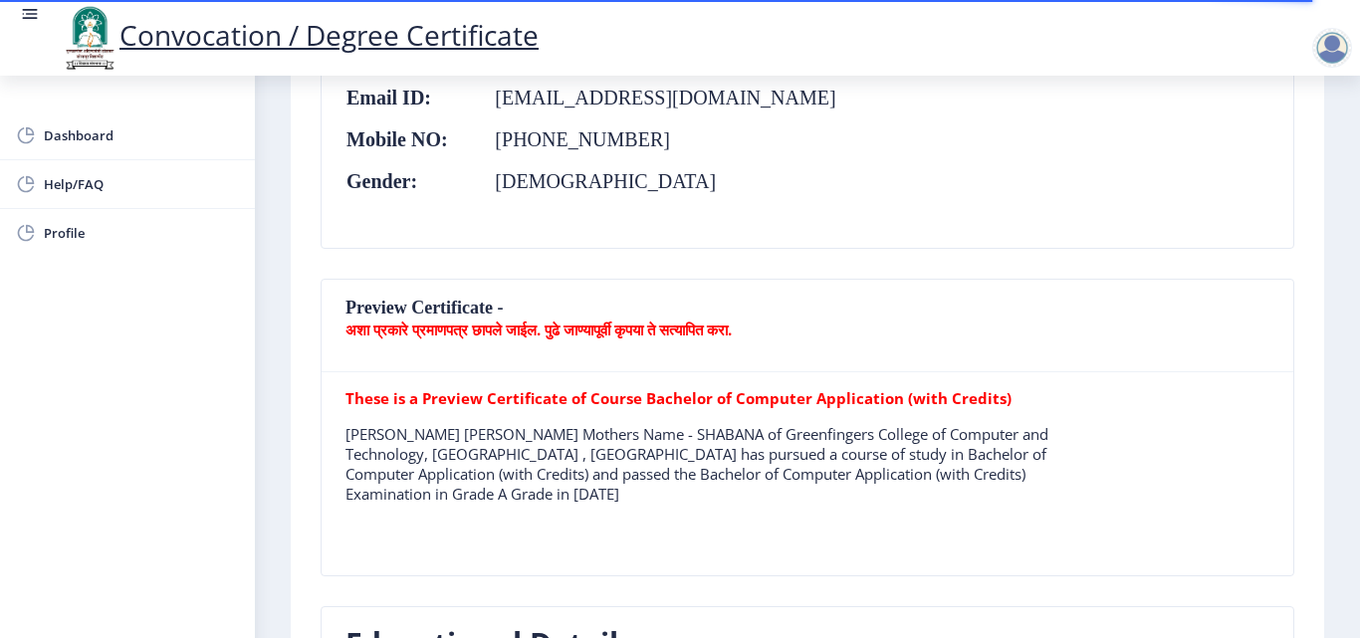
click at [1343, 67] on div at bounding box center [1336, 48] width 48 height 40
click at [1286, 159] on span "Log out" at bounding box center [1279, 155] width 127 height 24
